Goal: Find specific page/section

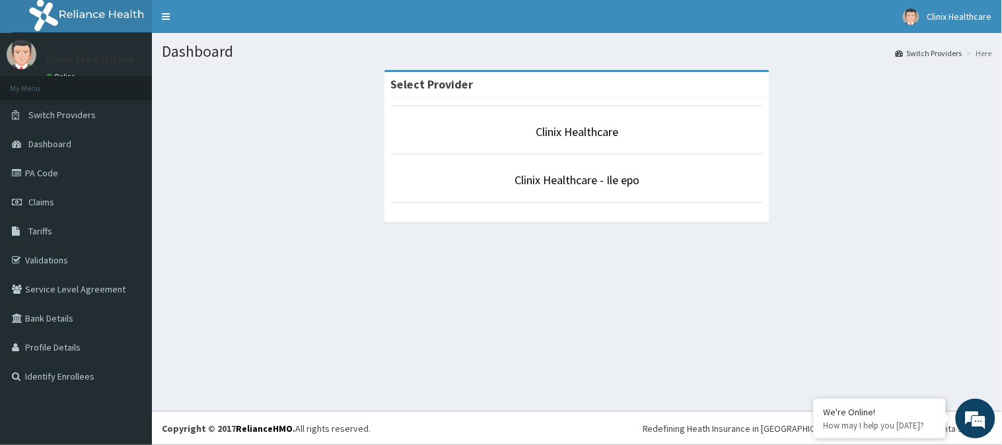
click at [529, 133] on p "Clinix Healthcare" at bounding box center [577, 132] width 373 height 17
click at [583, 135] on link "Clinix Healthcare" at bounding box center [577, 131] width 83 height 15
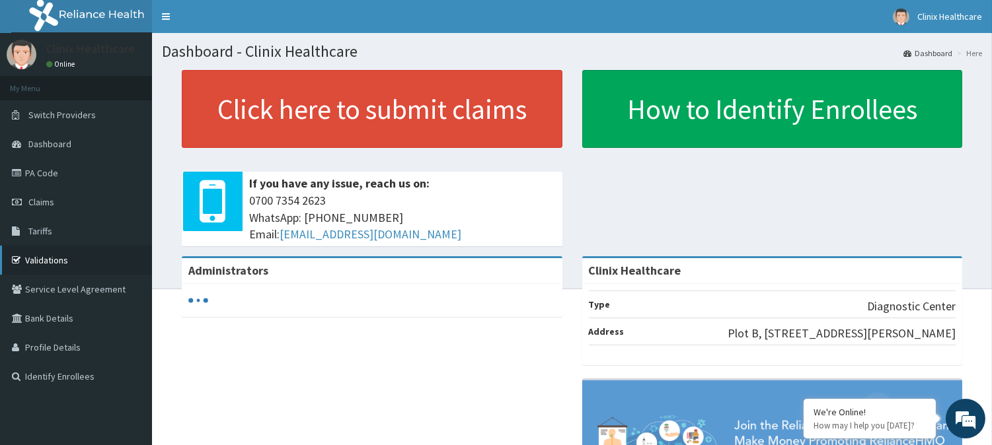
click at [43, 262] on link "Validations" at bounding box center [76, 260] width 152 height 29
